Goal: Transaction & Acquisition: Purchase product/service

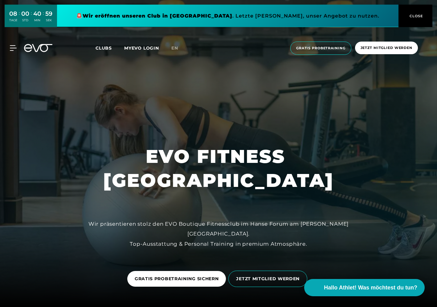
click at [373, 49] on div "MyEVO Login Über EVO Mitgliedschaften Probetraining TAGESPASS EVO Studios [GEOG…" at bounding box center [218, 48] width 437 height 33
click at [375, 50] on span "Jetzt Mitglied werden" at bounding box center [386, 47] width 52 height 5
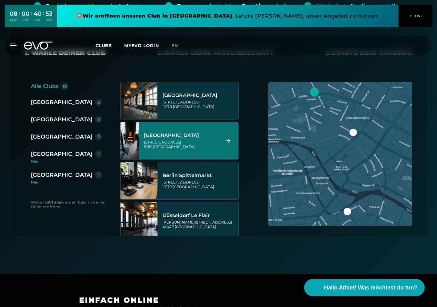
scroll to position [135, 0]
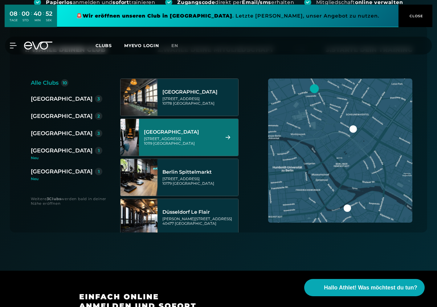
click at [56, 135] on div "[GEOGRAPHIC_DATA]" at bounding box center [62, 133] width 62 height 9
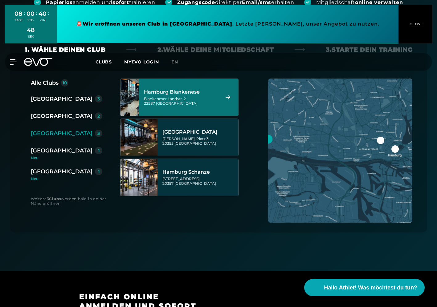
click at [193, 97] on div "Blankeneser Landstr. 2 22587 [GEOGRAPHIC_DATA]" at bounding box center [181, 100] width 74 height 9
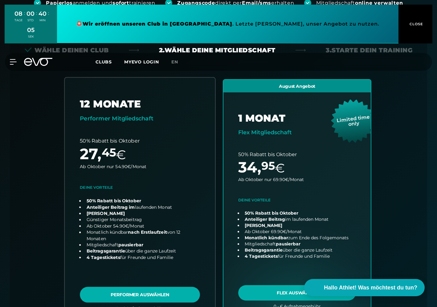
scroll to position [135, 0]
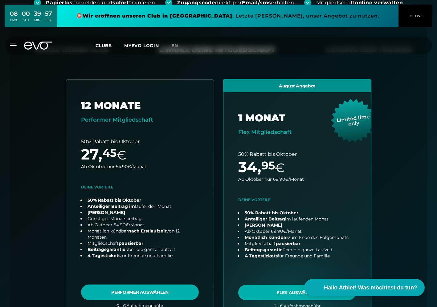
click at [273, 14] on link at bounding box center [227, 16] width 341 height 22
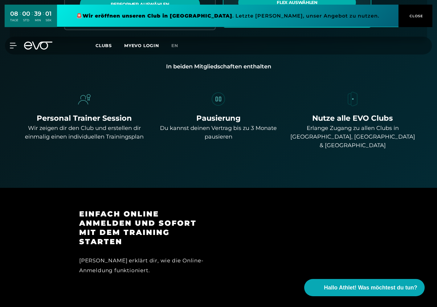
scroll to position [272, 0]
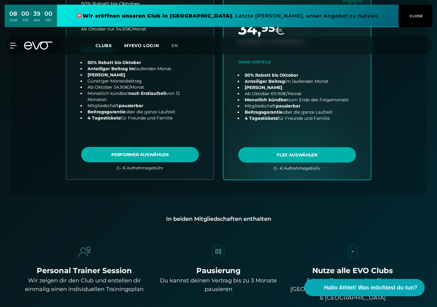
click at [108, 32] on div "08 TAGE : 00 STD : 39 MIN : 00 SEK 🚨 Wir eröffnen unseren Club in [GEOGRAPHIC_D…" at bounding box center [218, 16] width 437 height 32
click at [102, 44] on span "Clubs" at bounding box center [103, 46] width 16 height 6
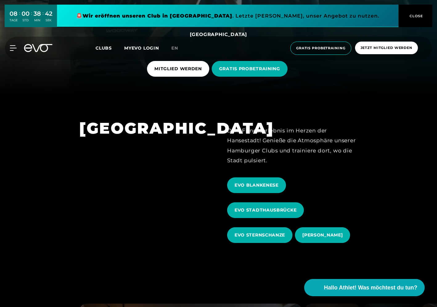
scroll to position [249, 0]
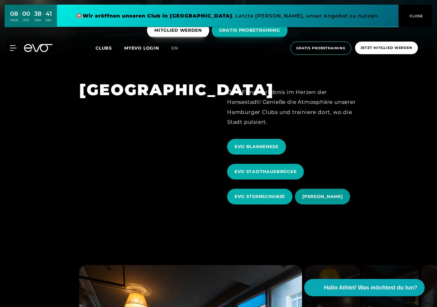
click at [317, 194] on span "[PERSON_NAME]" at bounding box center [322, 196] width 40 height 6
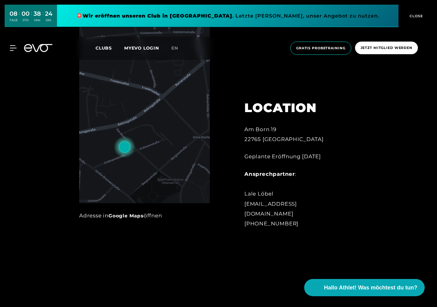
scroll to position [334, 0]
click at [129, 215] on link "Google Maps" at bounding box center [125, 215] width 35 height 6
